Goal: Information Seeking & Learning: Learn about a topic

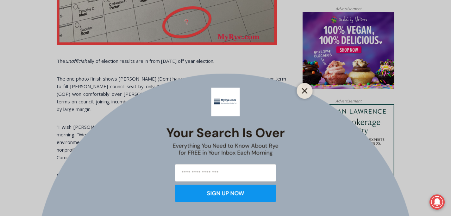
click at [304, 89] on icon "Close" at bounding box center [305, 91] width 6 height 6
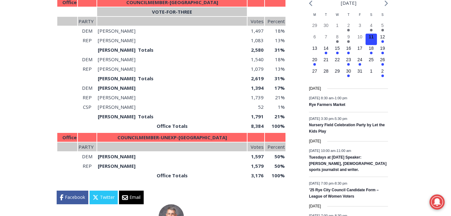
scroll to position [729, 0]
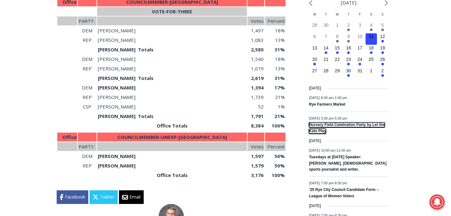
click at [313, 131] on link "Nursery Field Celebration Party by Let the Kids Play" at bounding box center [347, 127] width 76 height 11
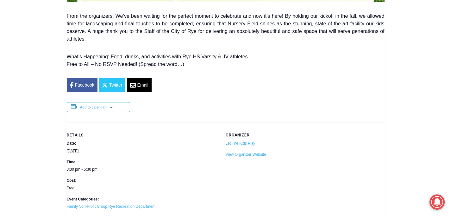
scroll to position [502, 0]
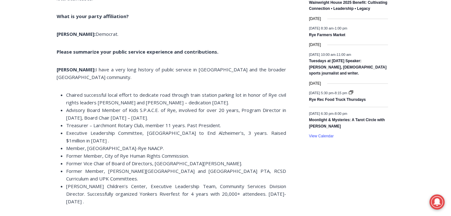
scroll to position [966, 0]
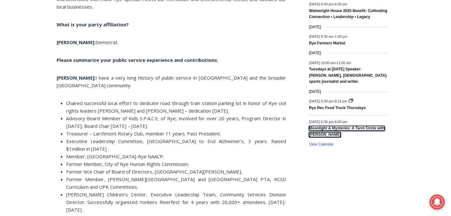
click at [313, 131] on link "Moonlight & Mysteries: A Tarot Circle with [PERSON_NAME]" at bounding box center [347, 131] width 76 height 11
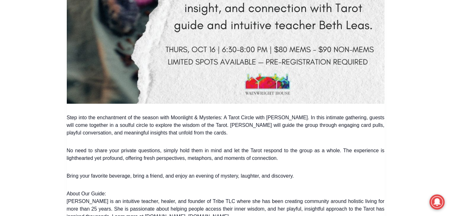
scroll to position [500, 0]
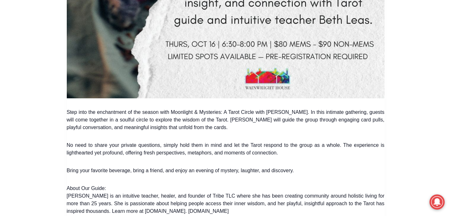
click at [391, 138] on div "« All Events Moonlight & Mysteries: A Tarot Circle with [PERSON_NAME] [DATE] 6:…" at bounding box center [226, 181] width 338 height 1012
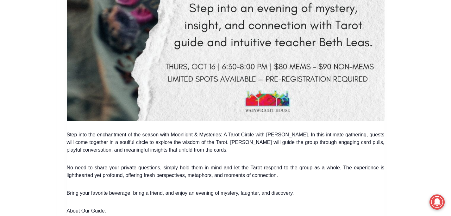
scroll to position [477, 0]
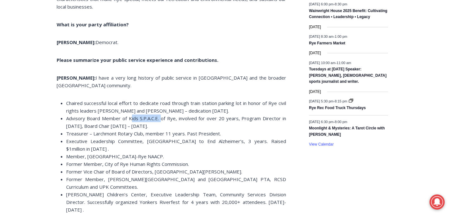
drag, startPoint x: 129, startPoint y: 100, endPoint x: 160, endPoint y: 102, distance: 31.4
click at [160, 115] on span "Advisory Board Member of Kids S.P.A.C.E. of Rye, involved for over 20 years, Pr…" at bounding box center [176, 122] width 220 height 14
copy span "Kids S.P.A.C.E."
drag, startPoint x: 141, startPoint y: 125, endPoint x: 223, endPoint y: 126, distance: 81.7
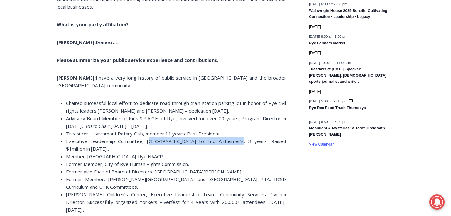
click at [223, 138] on span "Executive Leadership Committee, [GEOGRAPHIC_DATA] to End Alzheimer’s, 3 years. …" at bounding box center [176, 145] width 220 height 14
copy span "[GEOGRAPHIC_DATA] to End Alzheimer’s"
